Goal: Task Accomplishment & Management: Complete application form

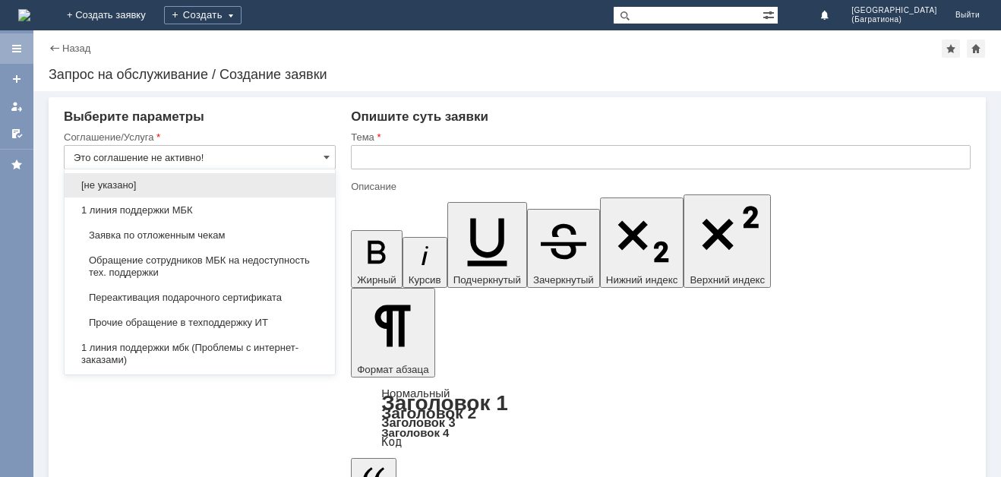
scroll to position [91, 0]
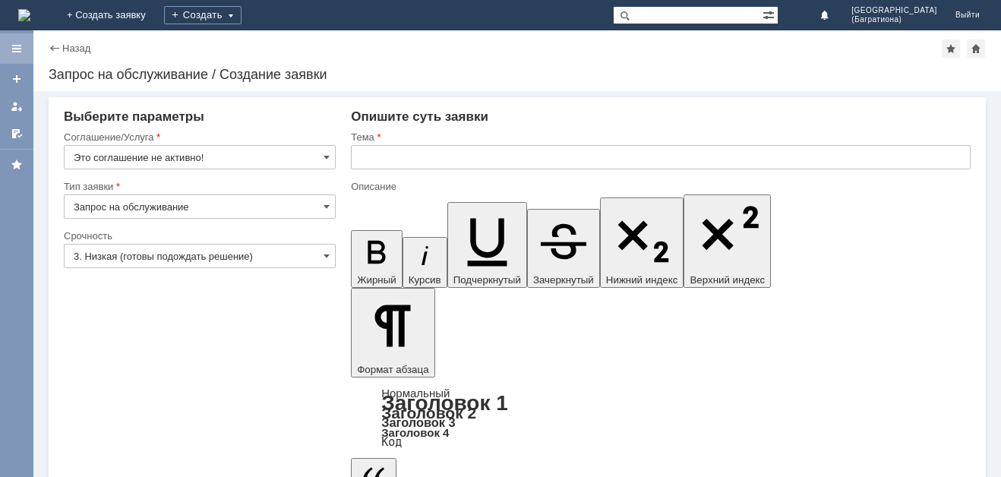
click at [21, 43] on div at bounding box center [17, 49] width 12 height 12
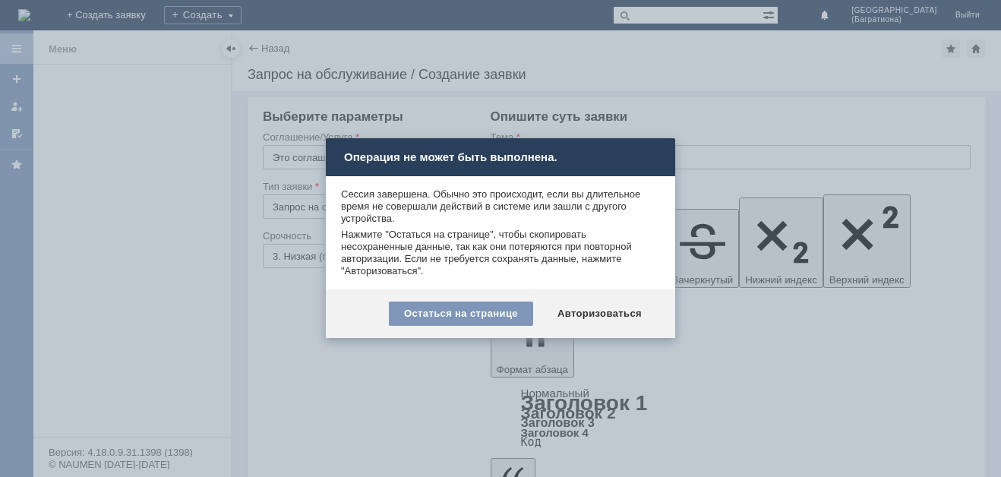
type input "Это соглашение не активно!"
click at [484, 307] on div "Остаться на странице" at bounding box center [461, 313] width 144 height 24
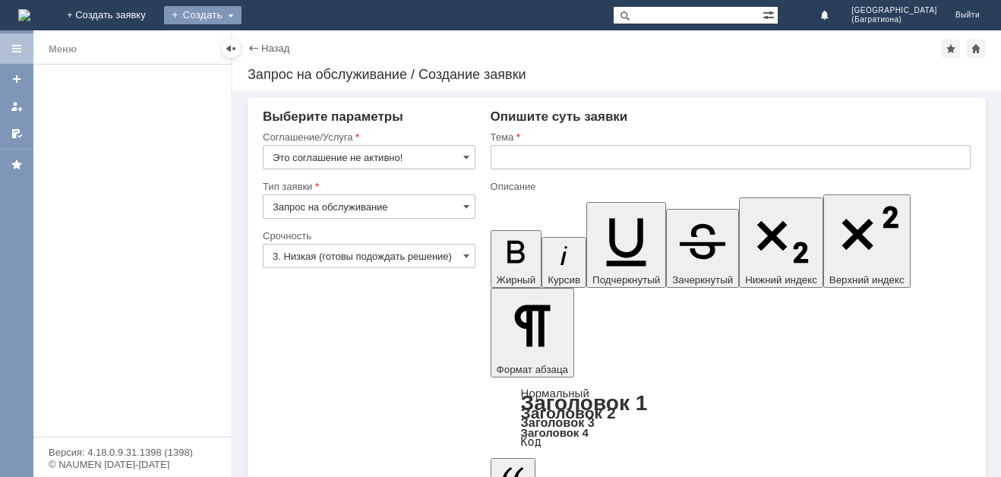
click at [241, 7] on div "Создать" at bounding box center [202, 15] width 77 height 18
click at [282, 51] on link "Заявка" at bounding box center [224, 45] width 115 height 18
click at [443, 153] on input "Это соглашение не активно!" at bounding box center [369, 157] width 213 height 24
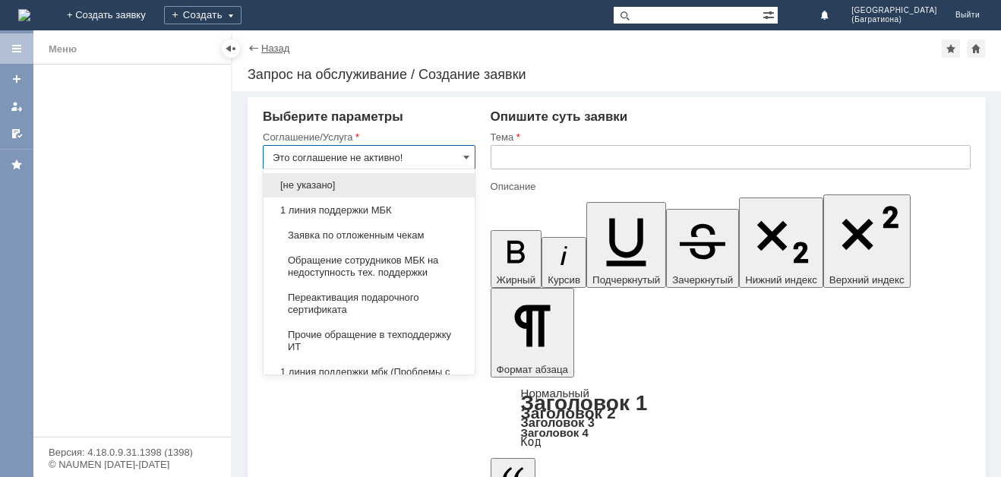
click at [266, 45] on link "Назад" at bounding box center [275, 48] width 28 height 11
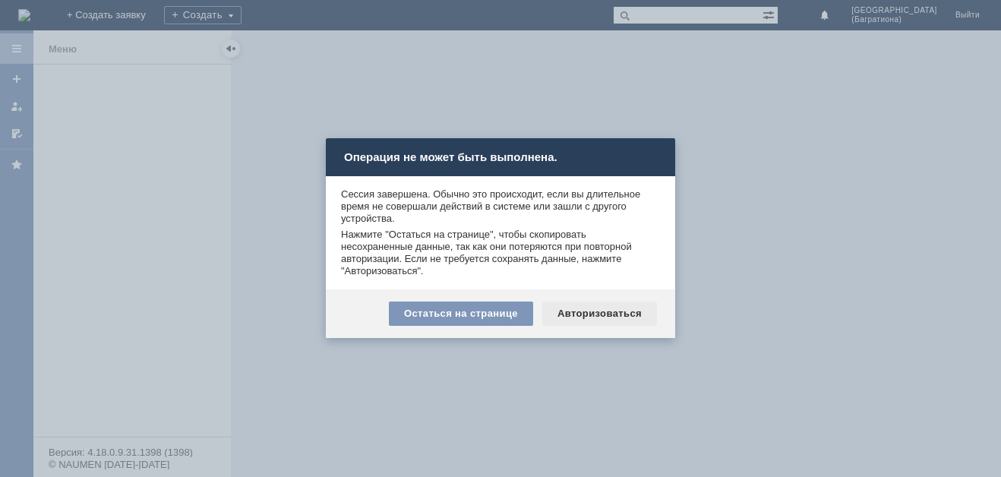
click at [602, 314] on div "Авторизоваться" at bounding box center [599, 313] width 115 height 24
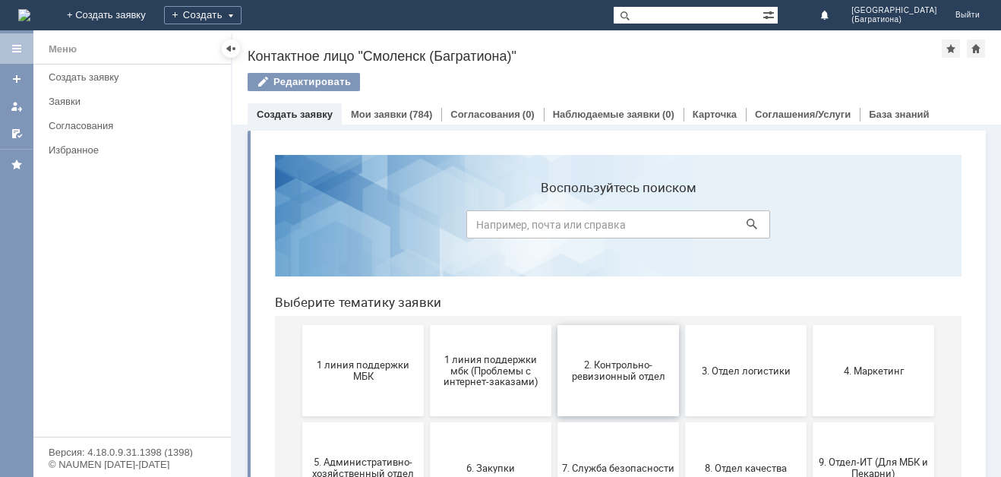
click at [616, 369] on span "2. Контрольно-ревизионный отдел" at bounding box center [618, 370] width 112 height 23
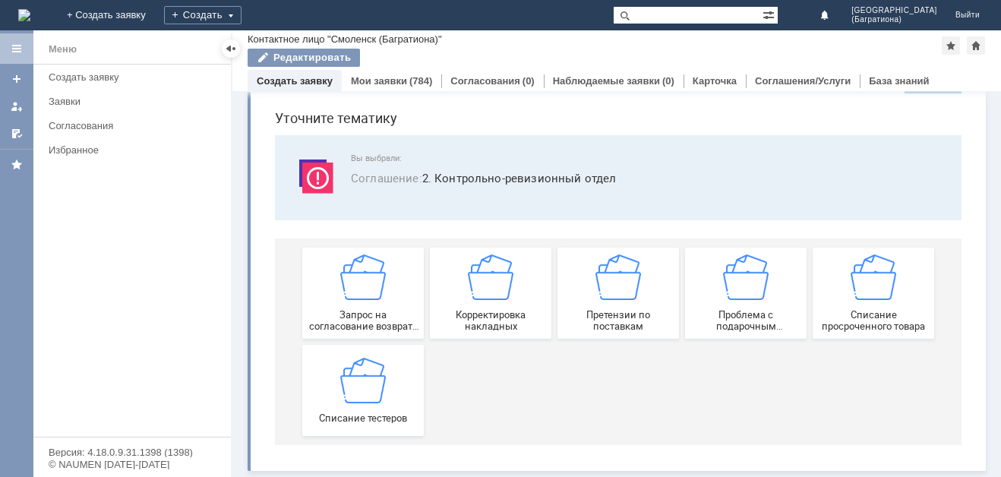
scroll to position [47, 0]
click at [602, 291] on img at bounding box center [618, 277] width 46 height 46
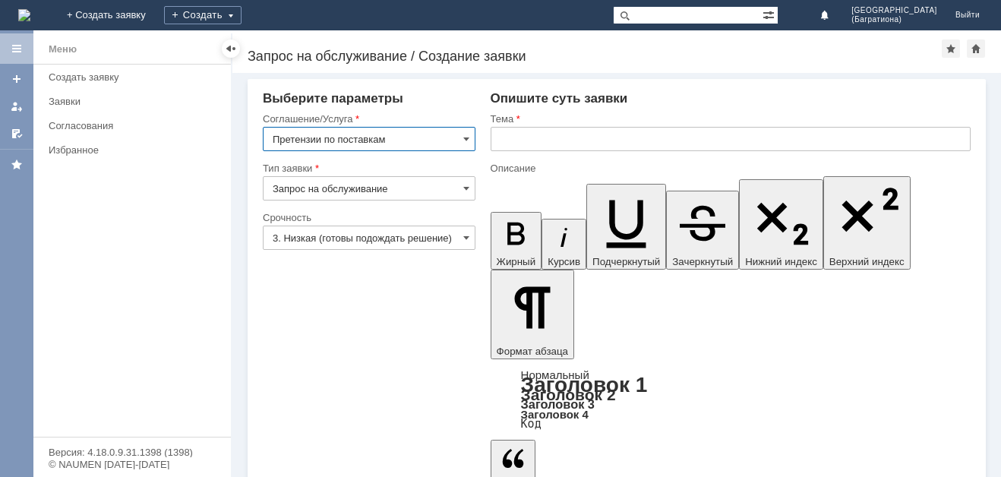
click at [460, 235] on input "3. Низкая (готовы подождать решение)" at bounding box center [369, 237] width 213 height 24
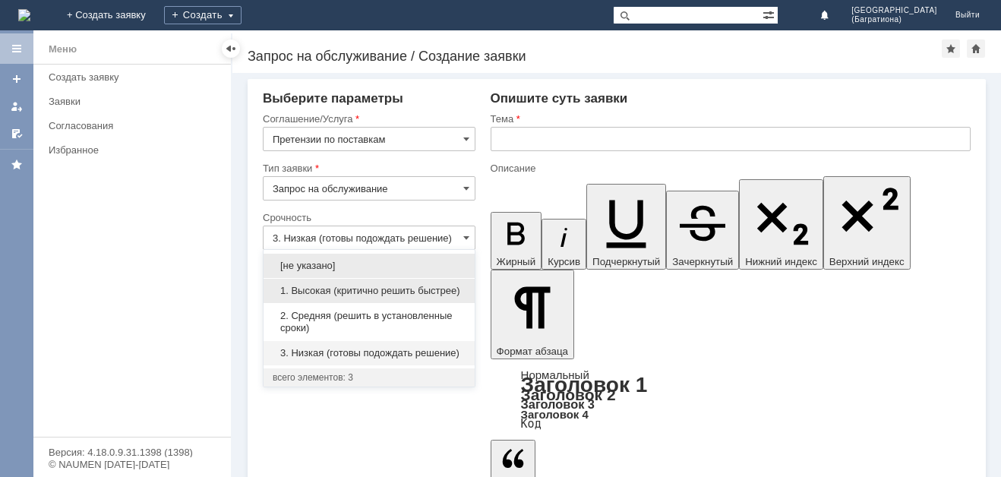
click at [371, 292] on span "1. Высокая (критично решить быстрее)" at bounding box center [369, 291] width 193 height 12
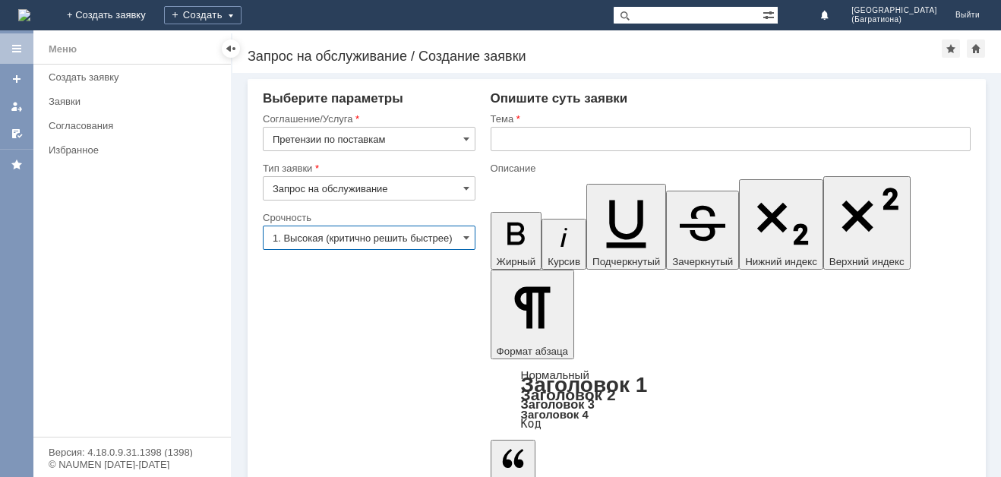
type input "1. Высокая (критично решить быстрее)"
click at [549, 138] on input "text" at bounding box center [730, 139] width 480 height 24
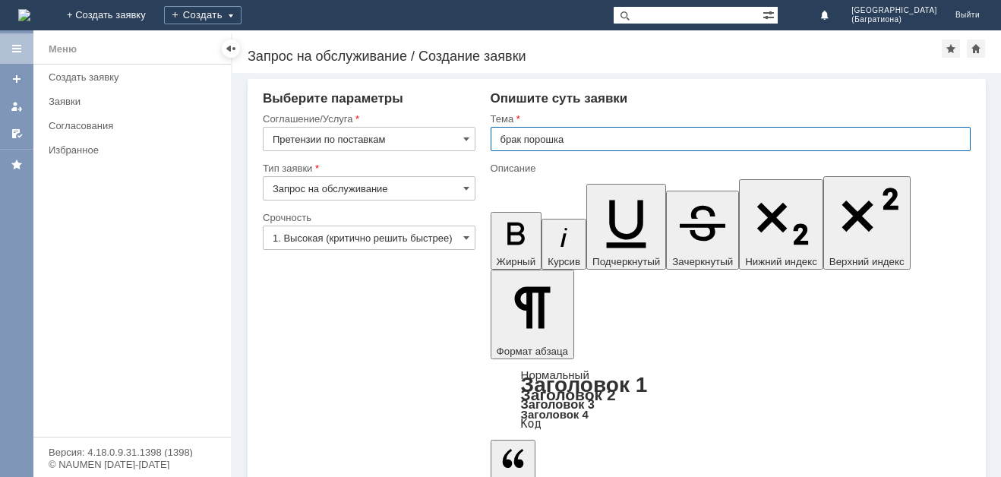
type input "брак порошка"
